Goal: Transaction & Acquisition: Purchase product/service

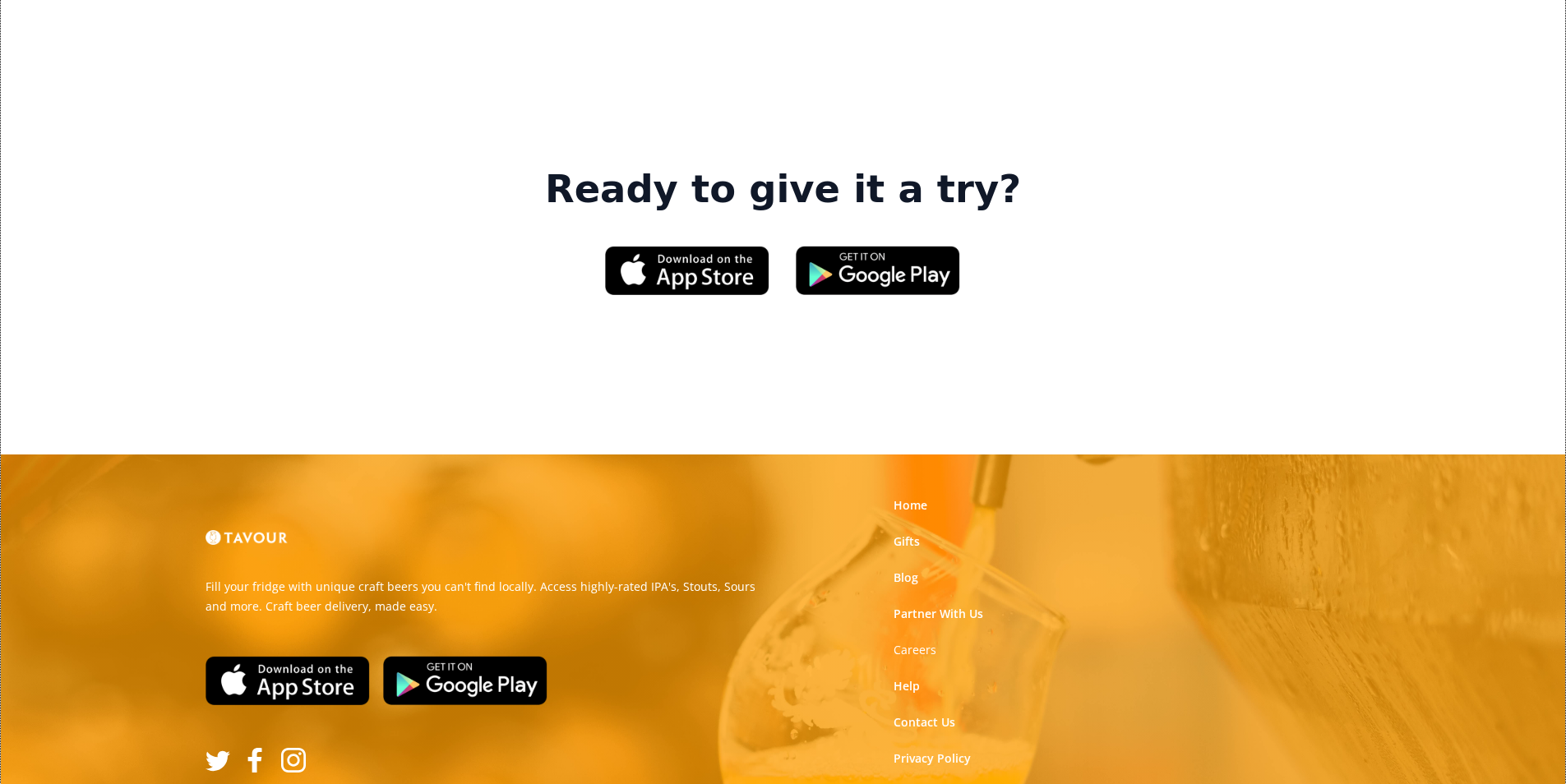
scroll to position [2487, 0]
click at [921, 496] on link "Home" at bounding box center [910, 504] width 34 height 16
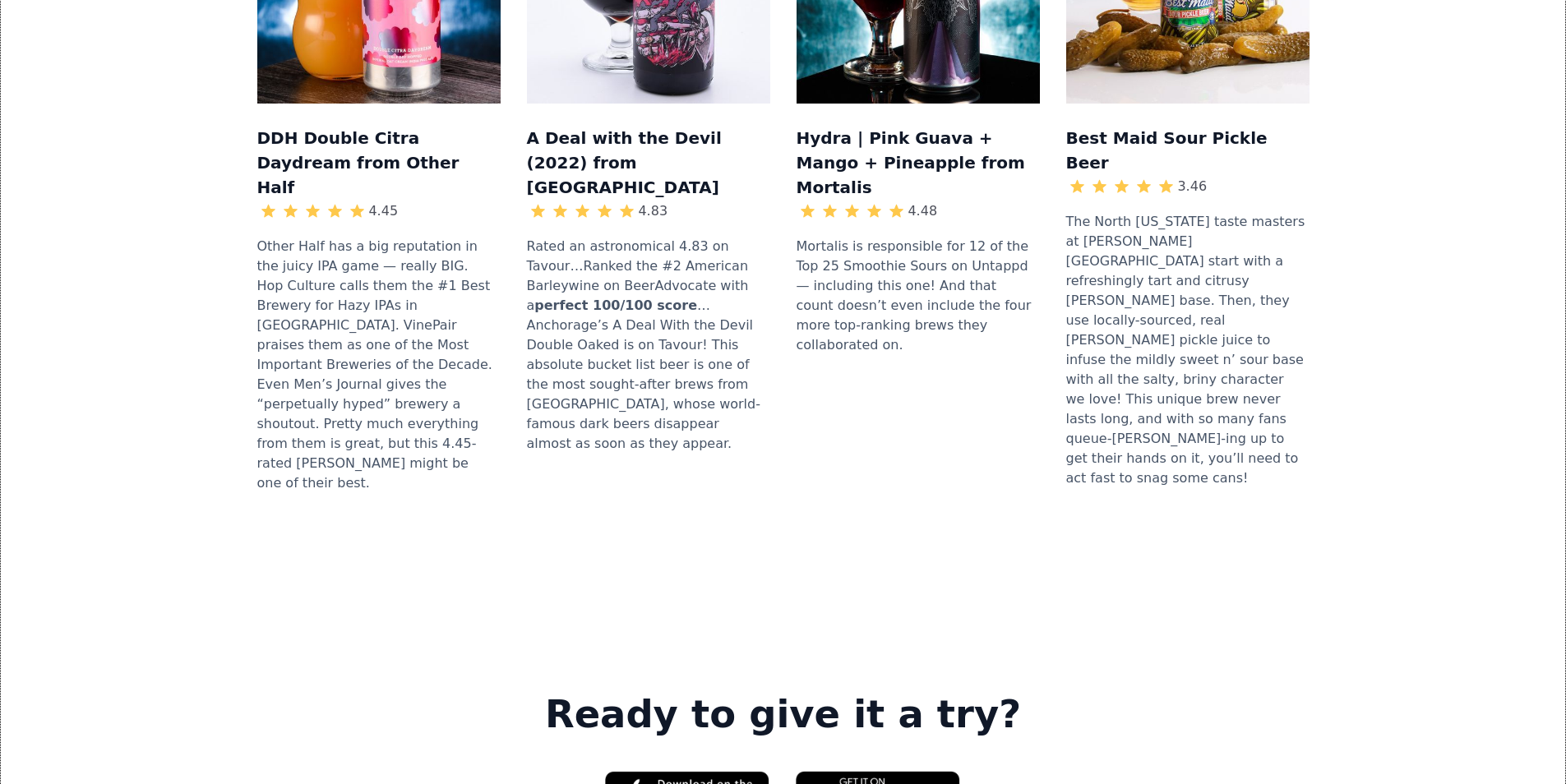
scroll to position [2054, 0]
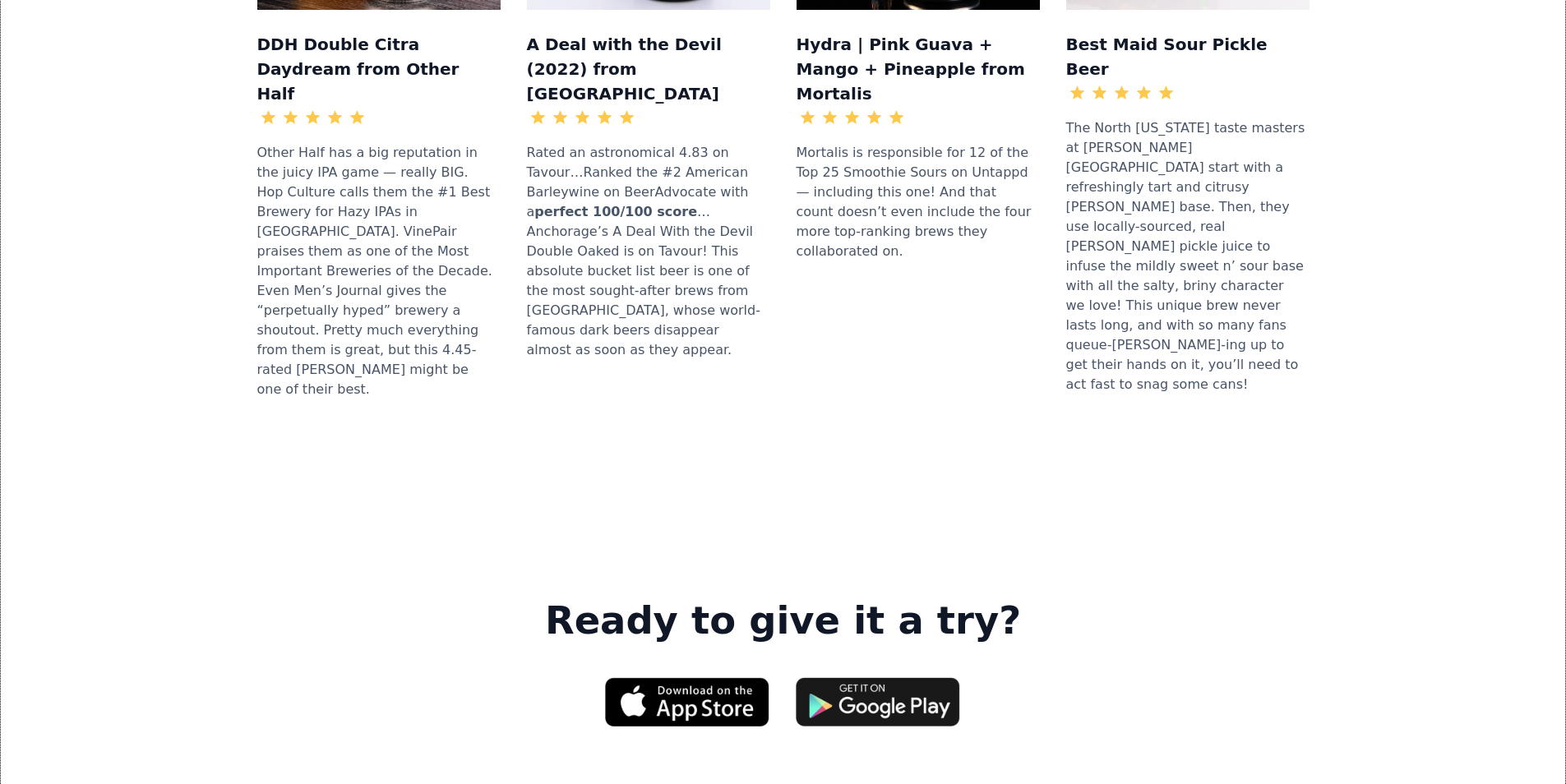
drag, startPoint x: 896, startPoint y: 390, endPoint x: 895, endPoint y: 467, distance: 77.0
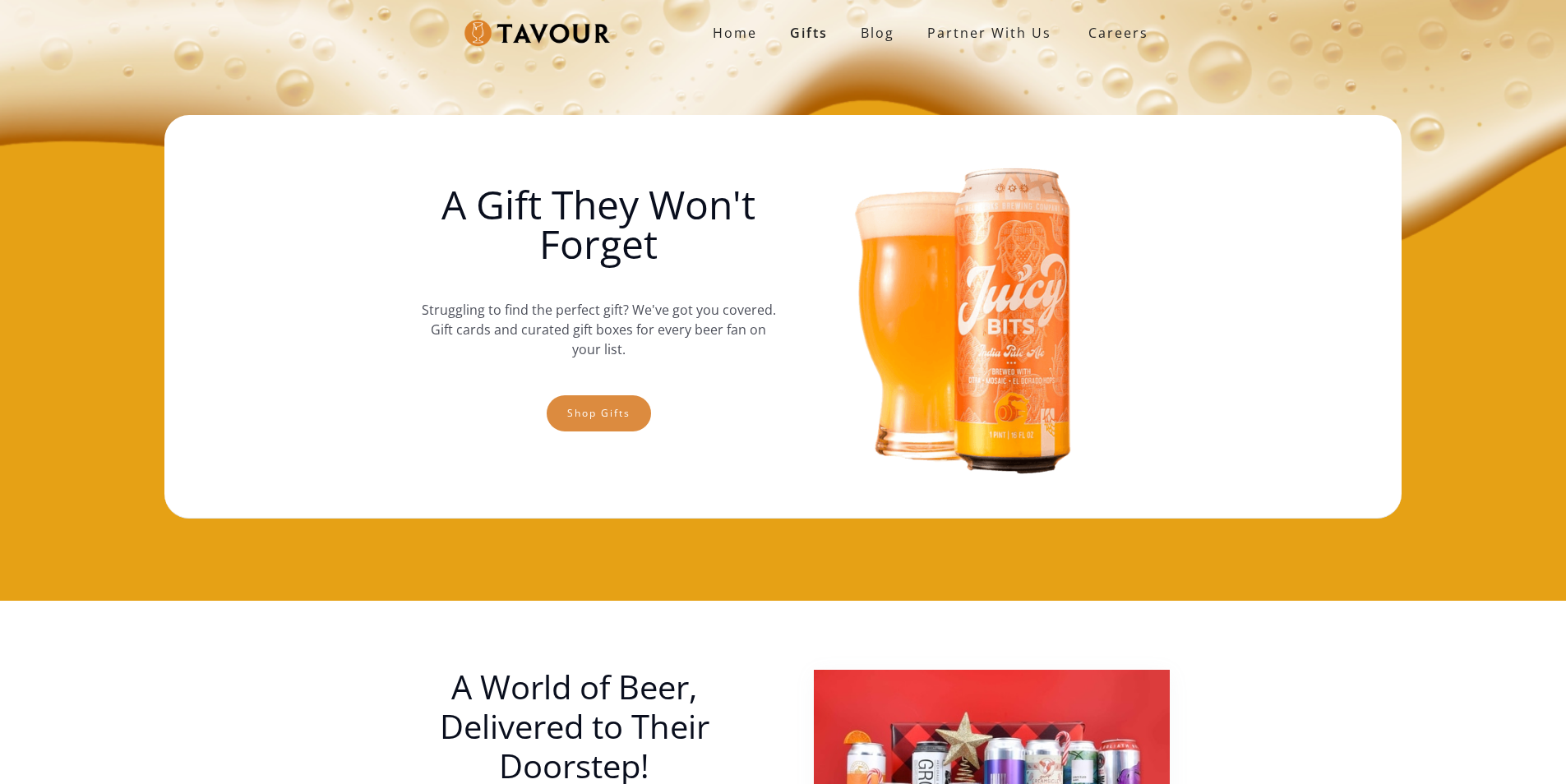
click at [627, 410] on link "Shop gifts" at bounding box center [599, 413] width 104 height 36
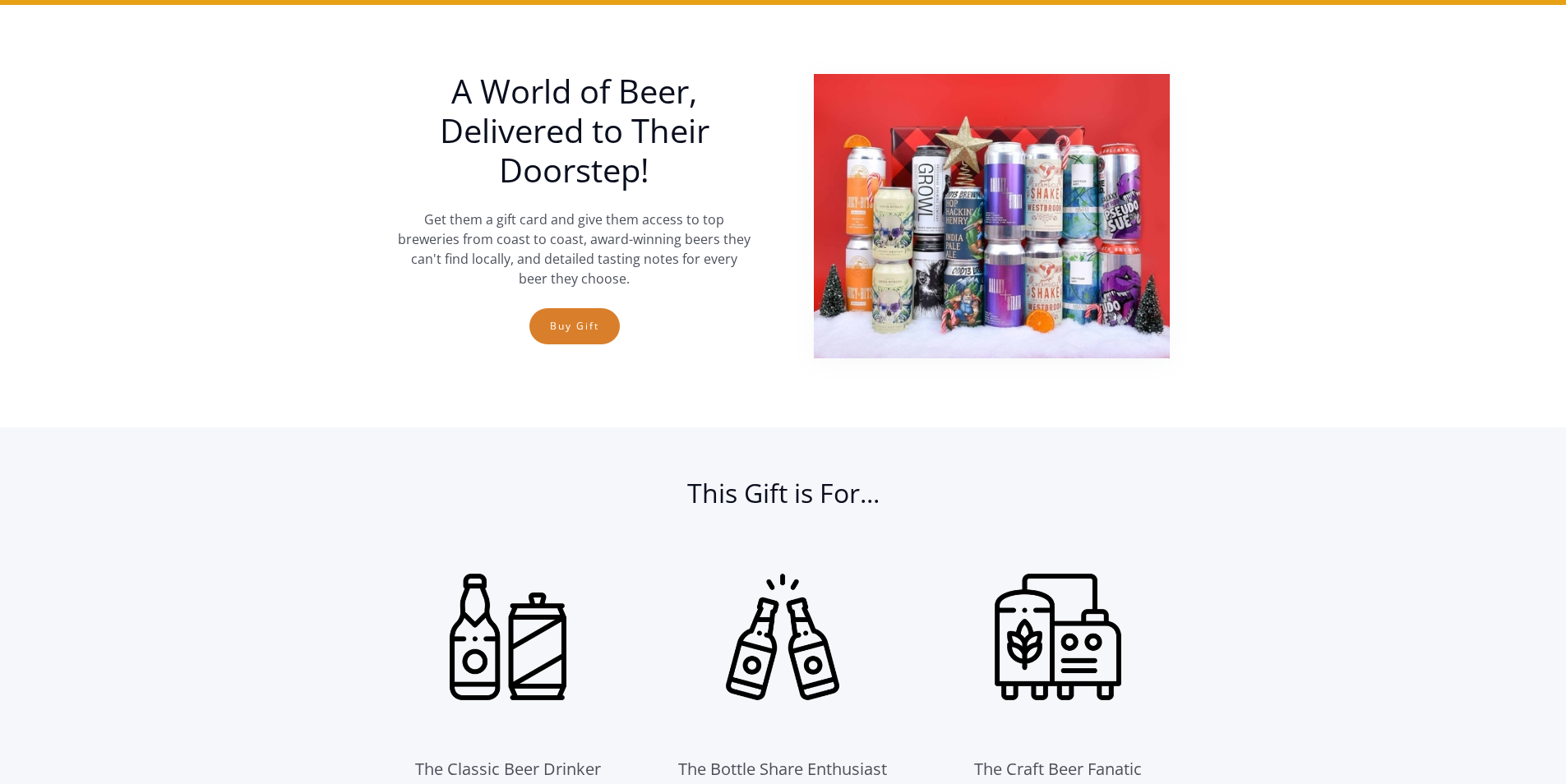
scroll to position [600, 0]
